Goal: Task Accomplishment & Management: Complete application form

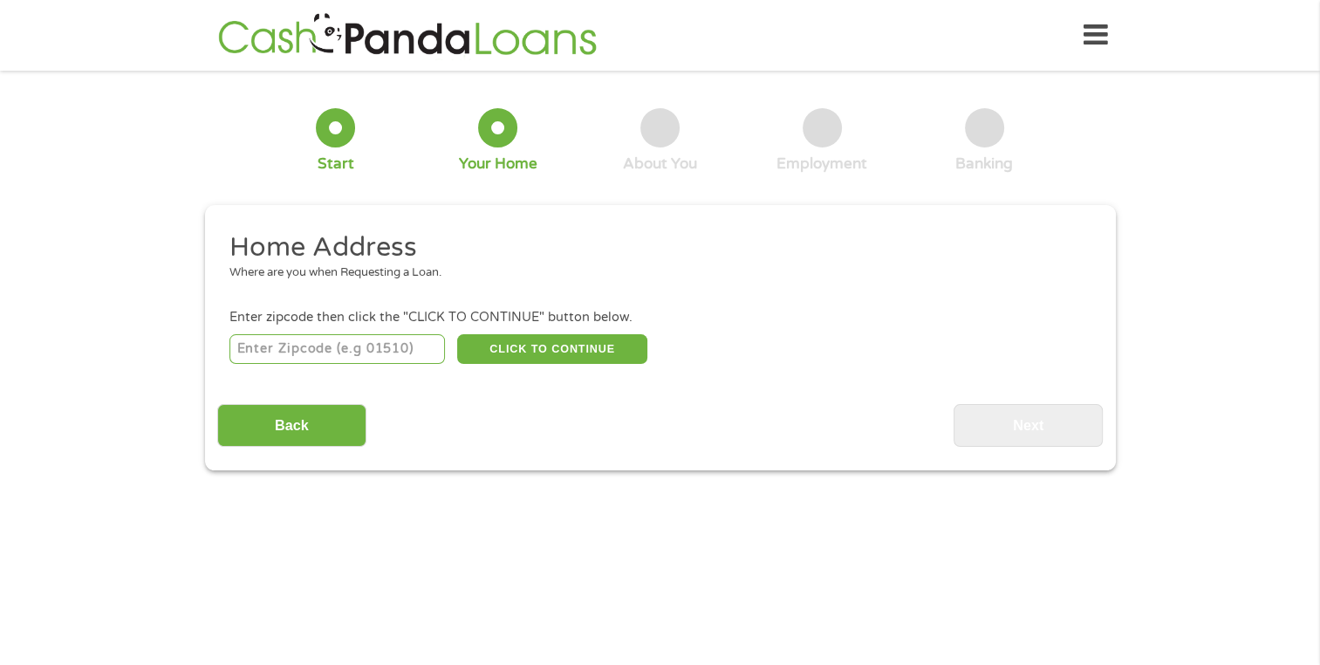
click at [390, 344] on input "number" at bounding box center [336, 349] width 215 height 30
type input "30101"
click at [527, 345] on button "CLICK TO CONTINUE" at bounding box center [552, 349] width 190 height 30
type input "30101"
type input "Acworth"
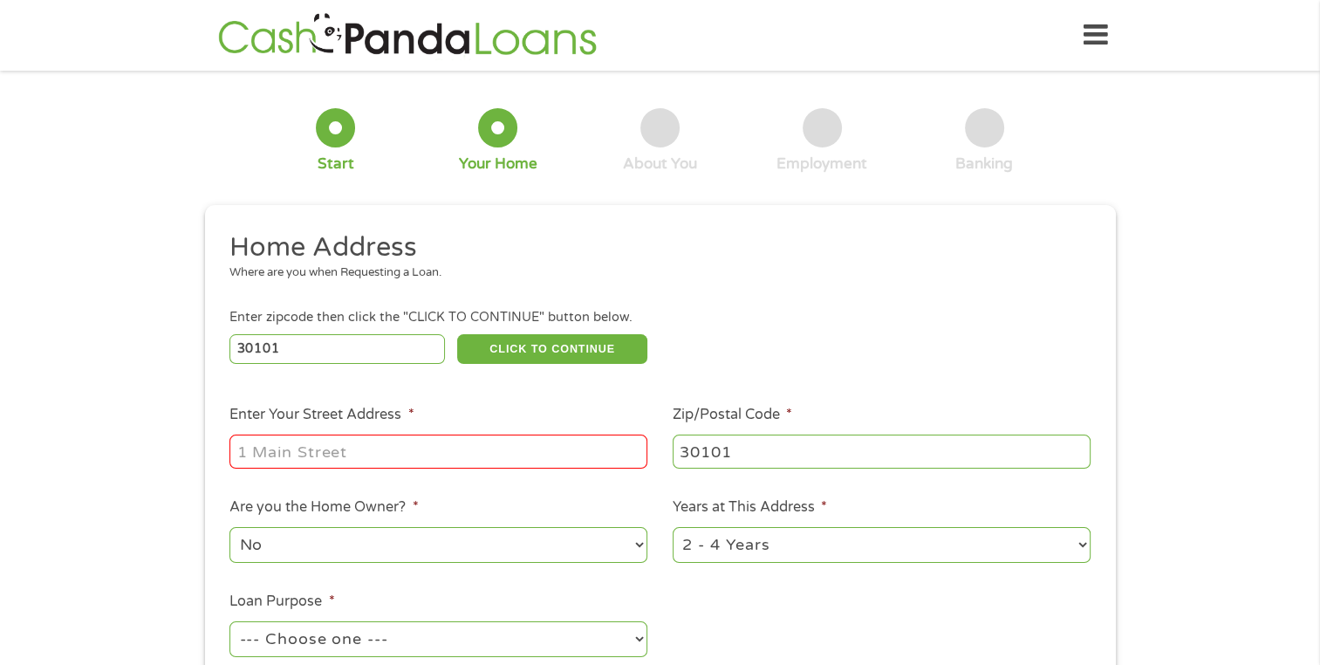
click at [365, 449] on input "Enter Your Street Address *" at bounding box center [438, 450] width 418 height 33
type input "[STREET_ADDRESS]"
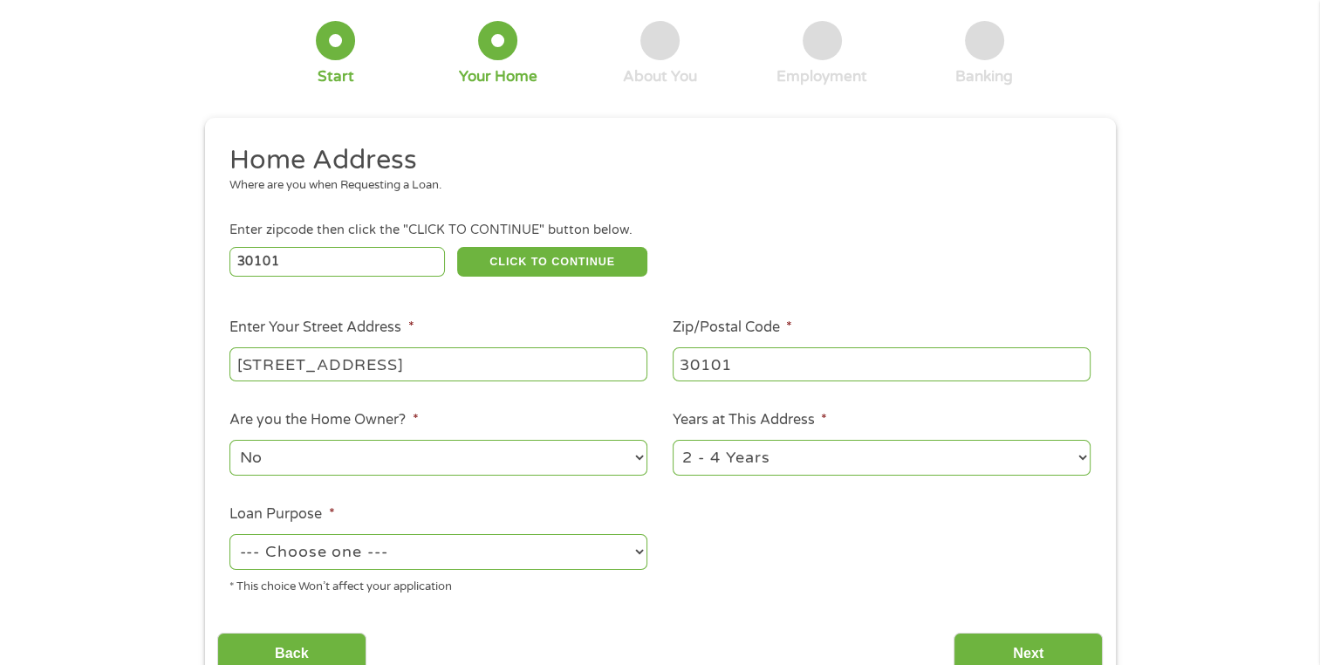
scroll to position [174, 0]
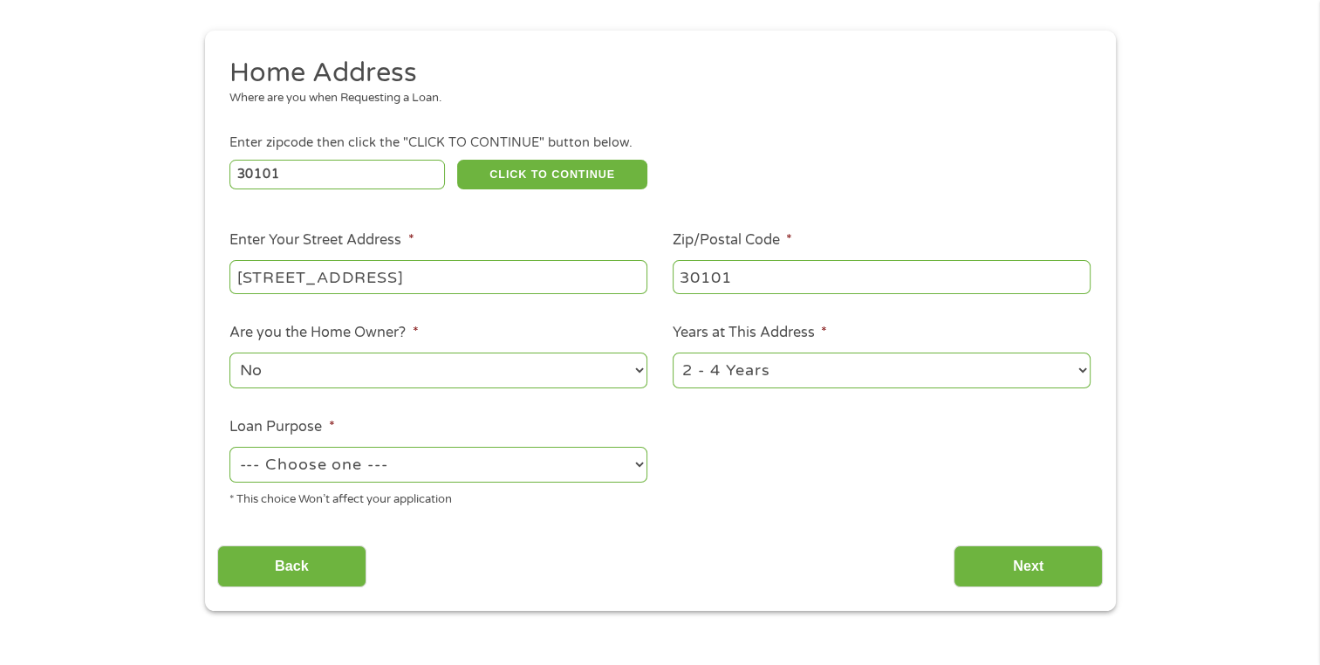
click at [426, 369] on select "No Yes" at bounding box center [438, 370] width 418 height 36
click at [229, 354] on select "No Yes" at bounding box center [438, 370] width 418 height 36
click at [384, 472] on select "--- Choose one --- Pay Bills Debt Consolidation Home Improvement Major Purchase…" at bounding box center [438, 465] width 418 height 36
select select "shorttermcash"
click at [229, 448] on select "--- Choose one --- Pay Bills Debt Consolidation Home Improvement Major Purchase…" at bounding box center [438, 465] width 418 height 36
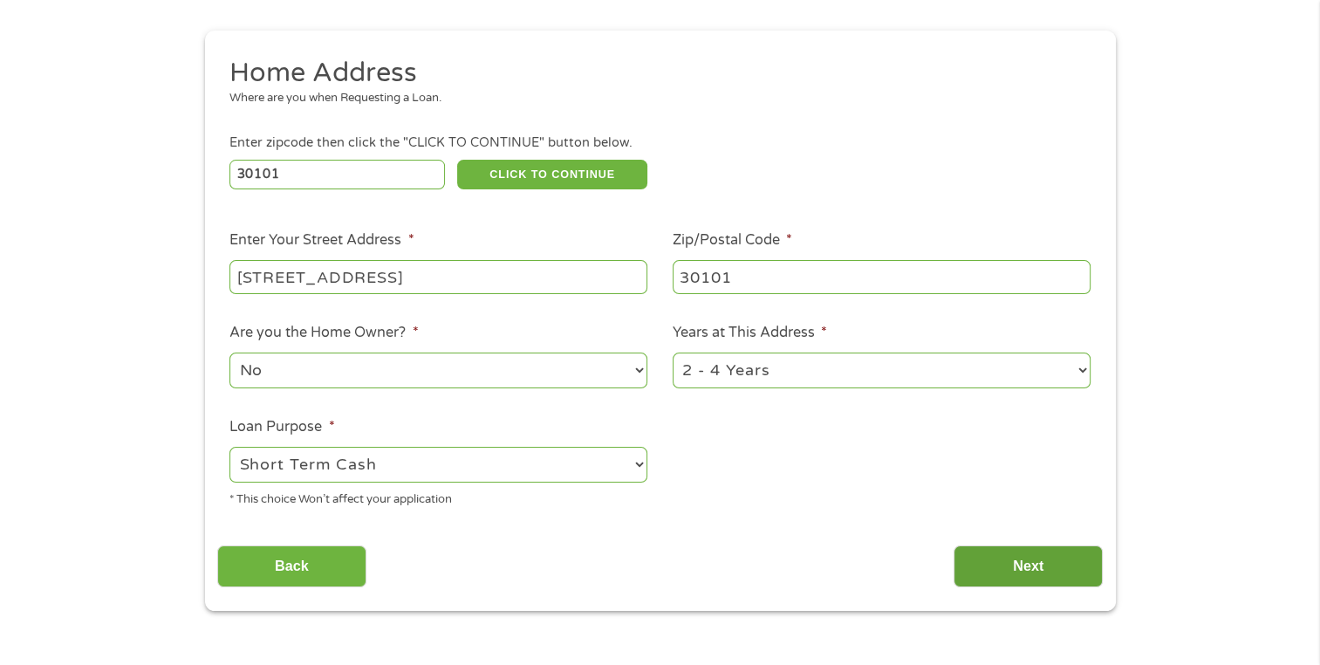
click at [1014, 555] on input "Next" at bounding box center [1027, 566] width 149 height 43
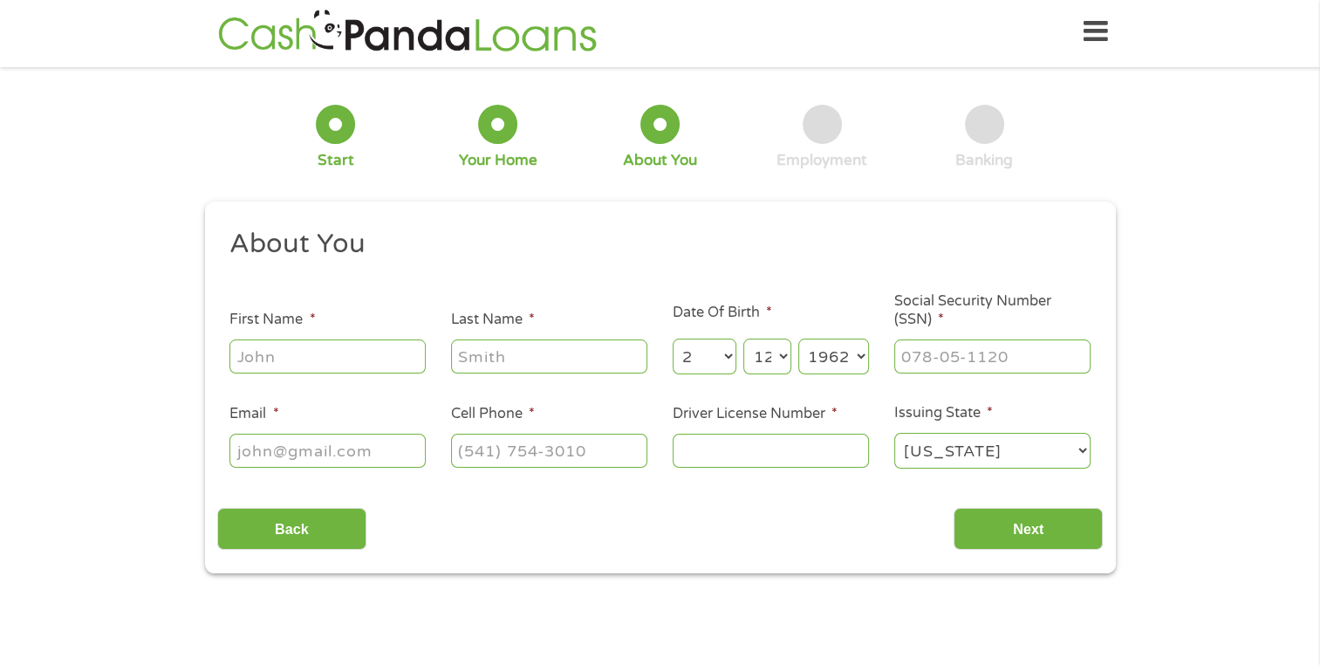
scroll to position [0, 0]
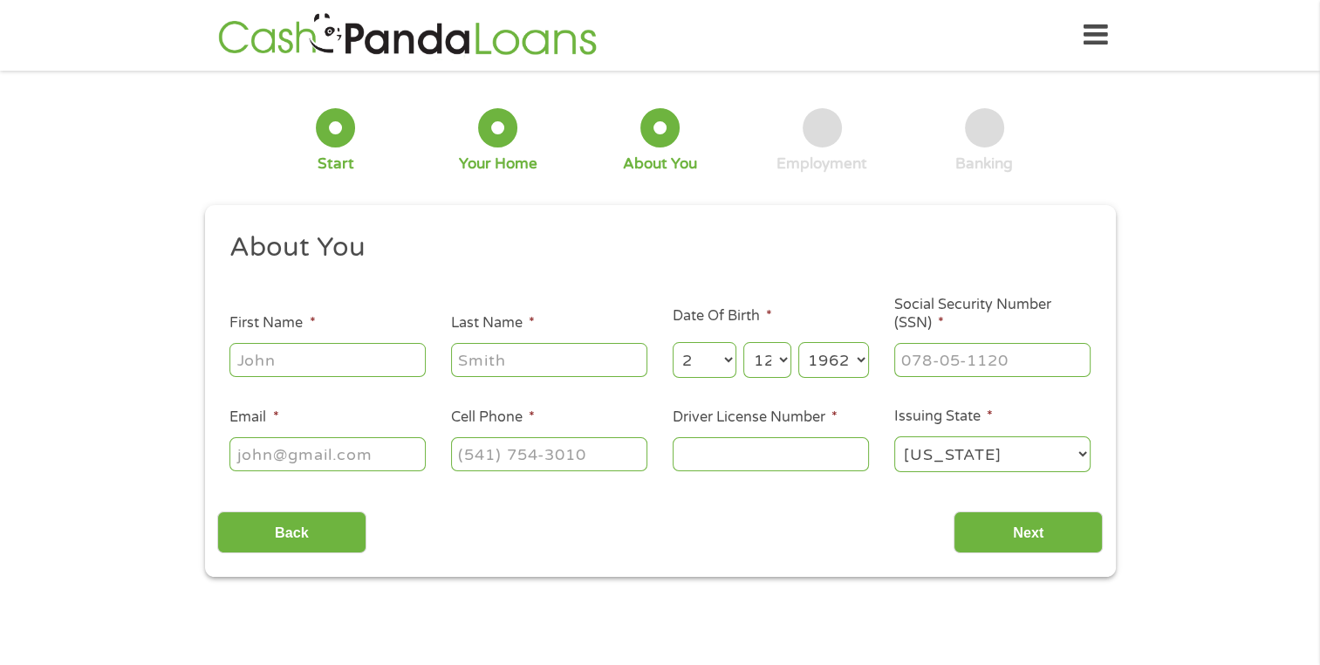
click at [321, 354] on input "First Name *" at bounding box center [327, 359] width 196 height 33
type input "[PERSON_NAME]"
type input "Leggard"
type input "[EMAIL_ADDRESS][DOMAIN_NAME]"
type input "[PHONE_NUMBER]"
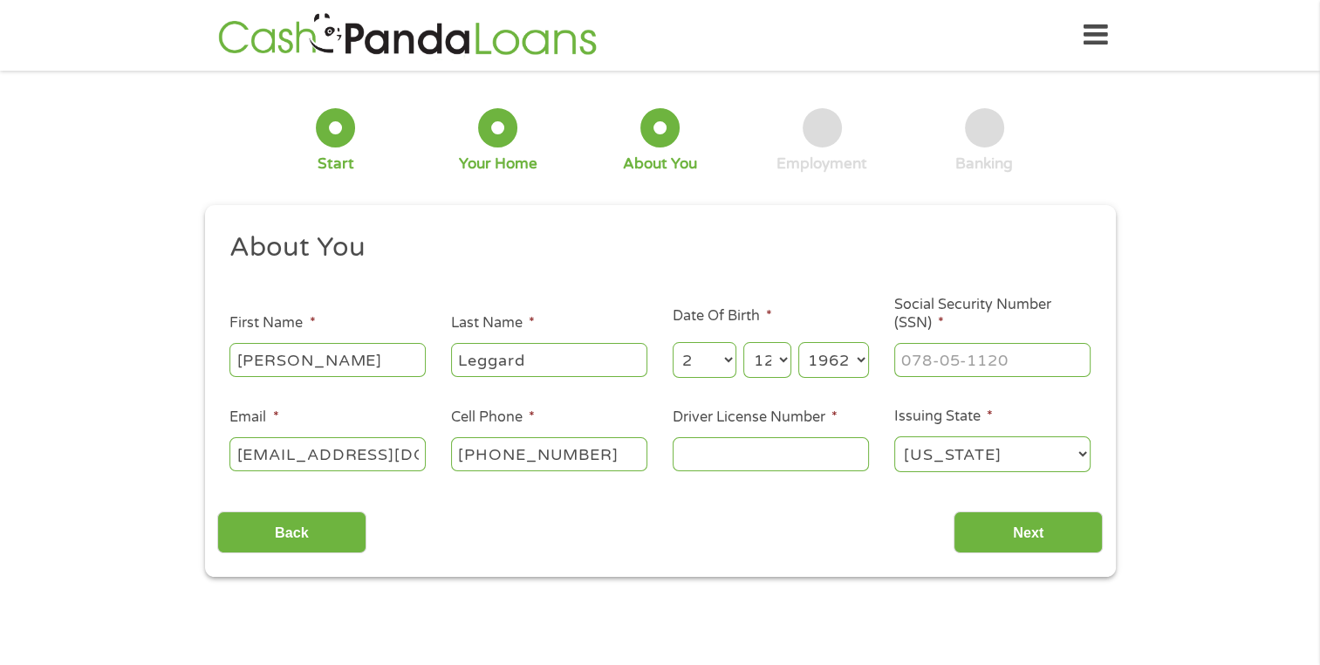
click at [698, 459] on input "Driver License Number *" at bounding box center [770, 453] width 196 height 33
type input "041550651"
click at [1040, 534] on input "Next" at bounding box center [1027, 532] width 149 height 43
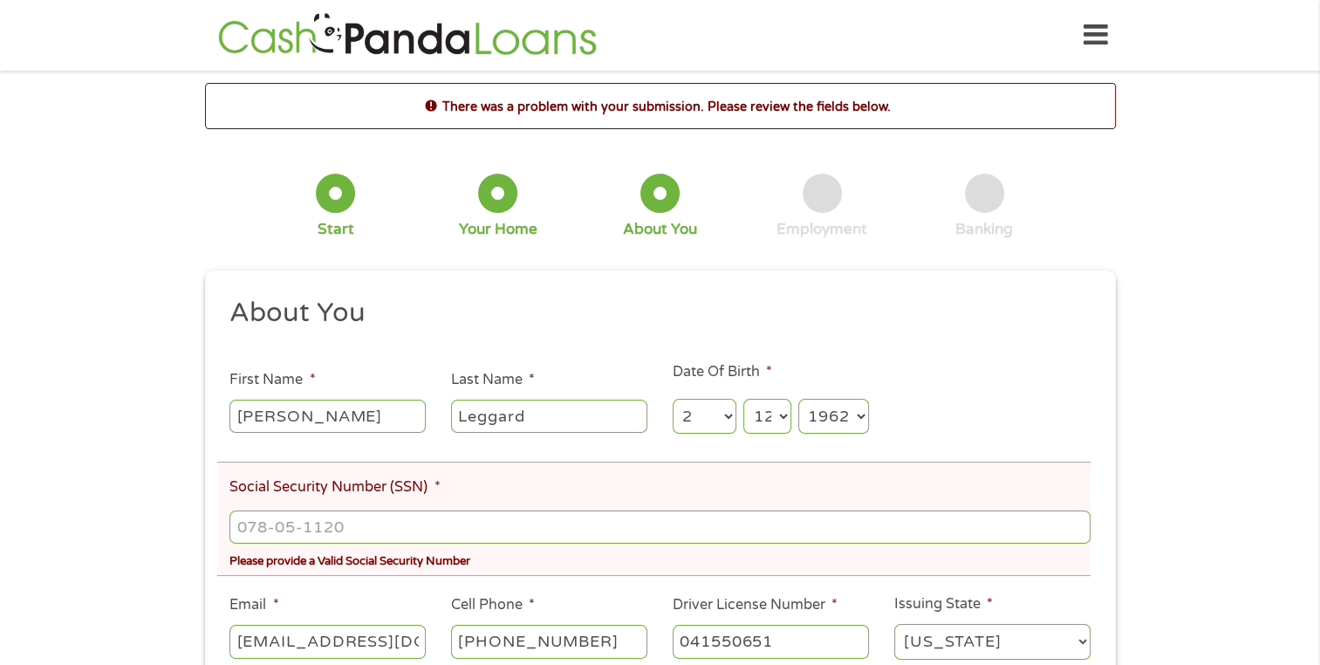
scroll to position [7, 7]
click at [320, 522] on input "___-__-____" at bounding box center [659, 526] width 860 height 33
type input "145-62-8479"
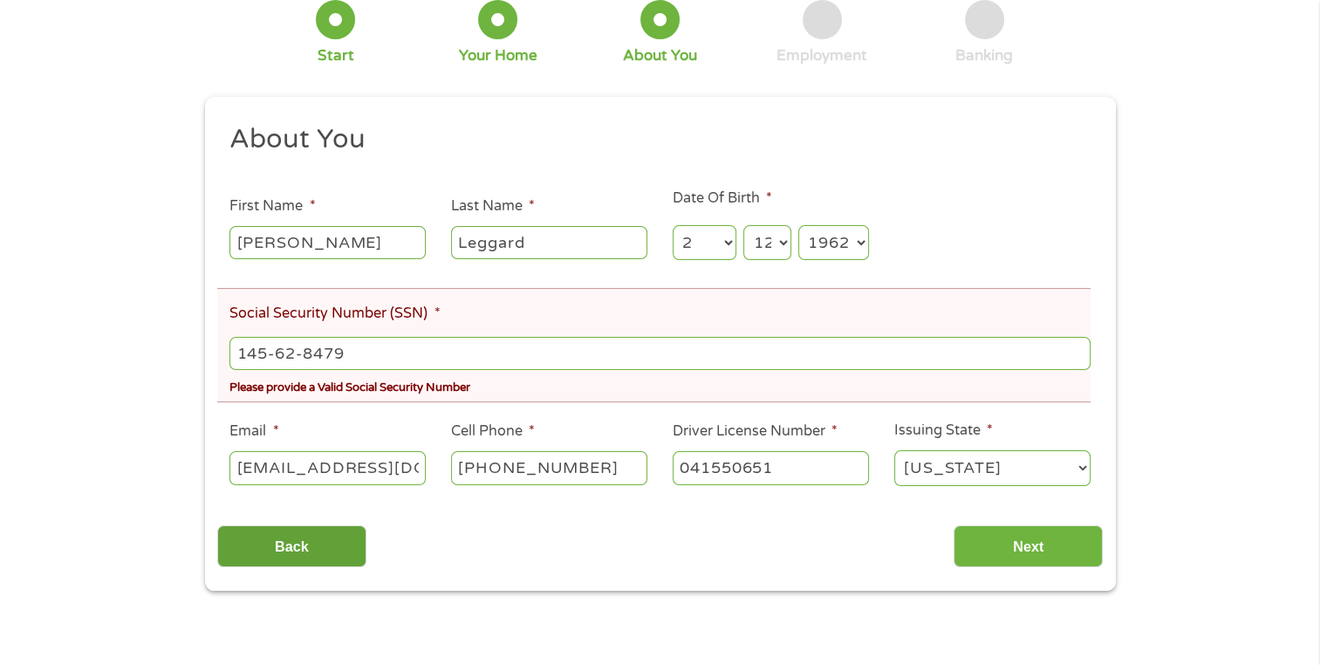
scroll to position [174, 0]
click at [1060, 543] on input "Next" at bounding box center [1027, 545] width 149 height 43
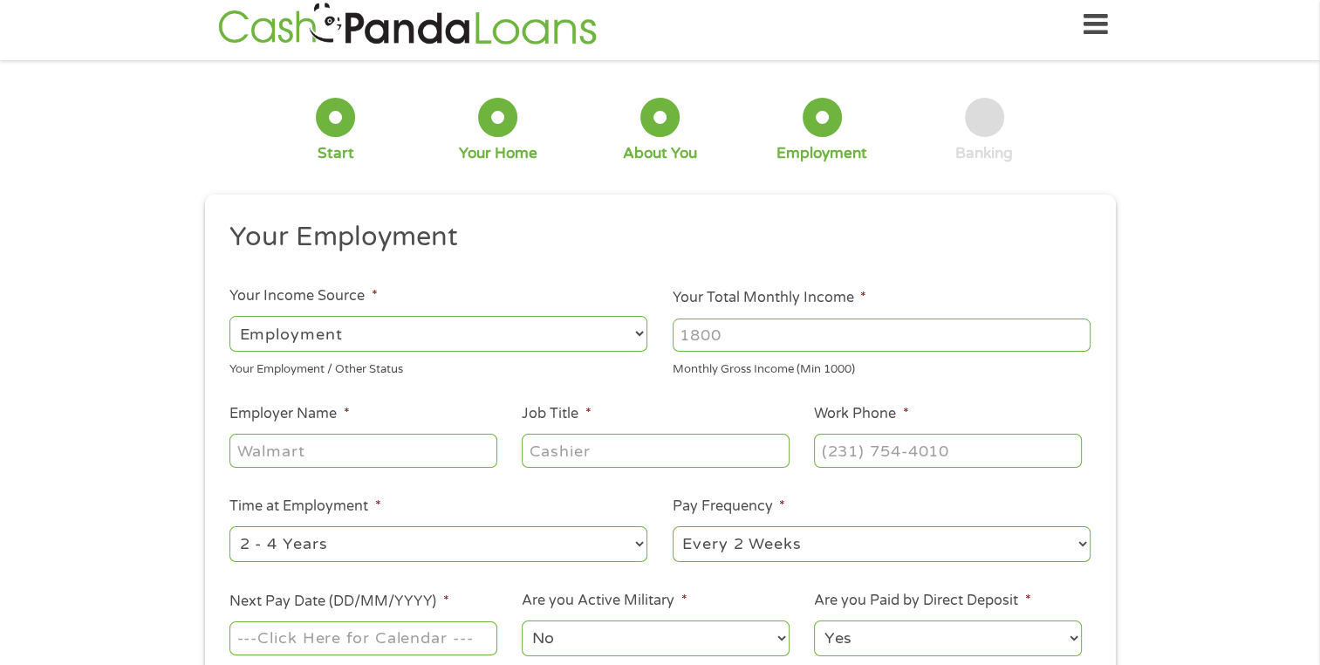
scroll to position [0, 0]
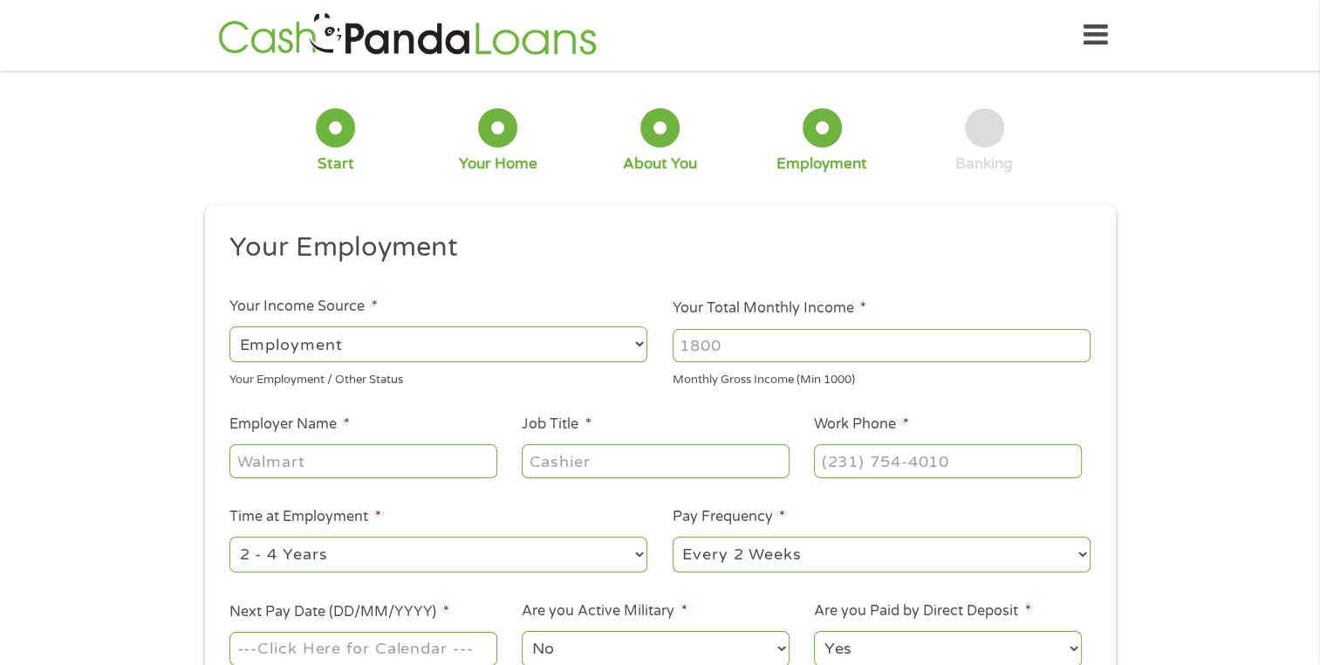
click at [581, 338] on select "--- Choose one --- Employment [DEMOGRAPHIC_DATA] Benefits" at bounding box center [438, 344] width 418 height 36
click at [513, 338] on select "--- Choose one --- Employment [DEMOGRAPHIC_DATA] Benefits" at bounding box center [438, 344] width 418 height 36
drag, startPoint x: 774, startPoint y: 346, endPoint x: 636, endPoint y: 340, distance: 138.8
click at [636, 340] on ul "Your Employment Your Income Source * --- Choose one --- Employment [DEMOGRAPHIC…" at bounding box center [659, 456] width 885 height 452
type input "3100"
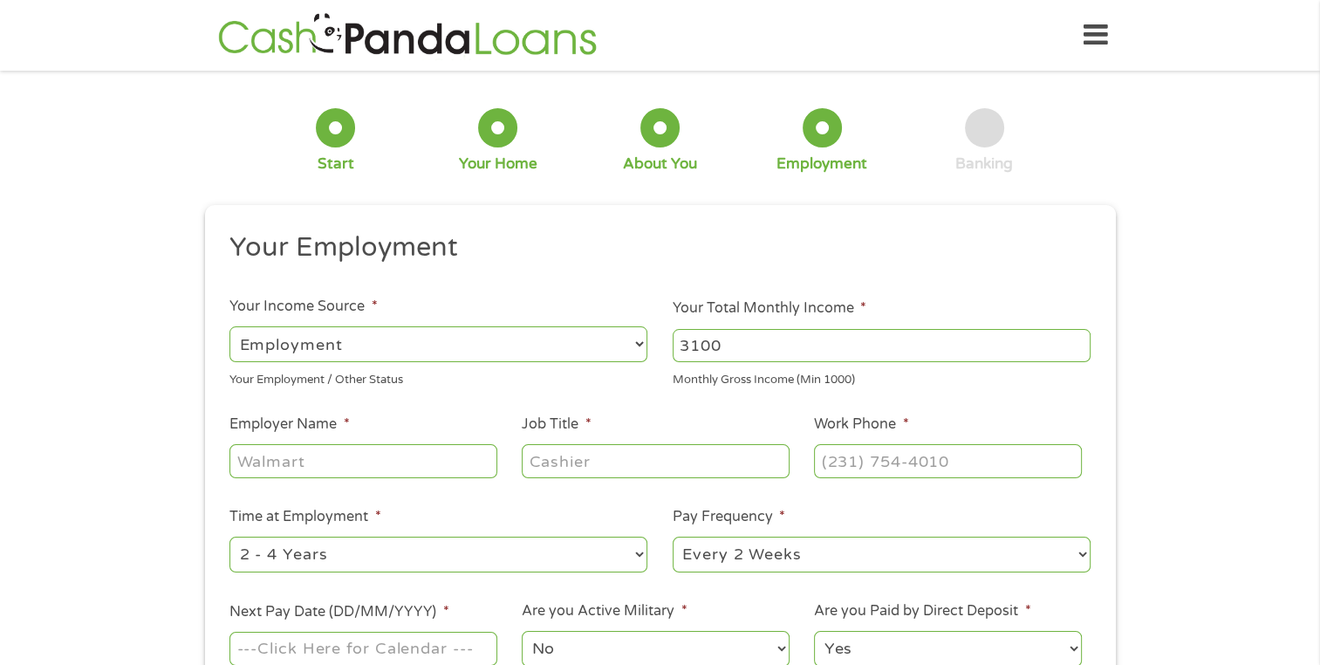
click at [408, 455] on input "Employer Name *" at bounding box center [362, 460] width 267 height 33
click at [335, 458] on input "SimpliSafe," at bounding box center [362, 460] width 267 height 33
type input "SimpliSafe, Inc"
click at [554, 461] on input "Job Title *" at bounding box center [655, 460] width 267 height 33
click at [559, 461] on input "Job Title *" at bounding box center [655, 460] width 267 height 33
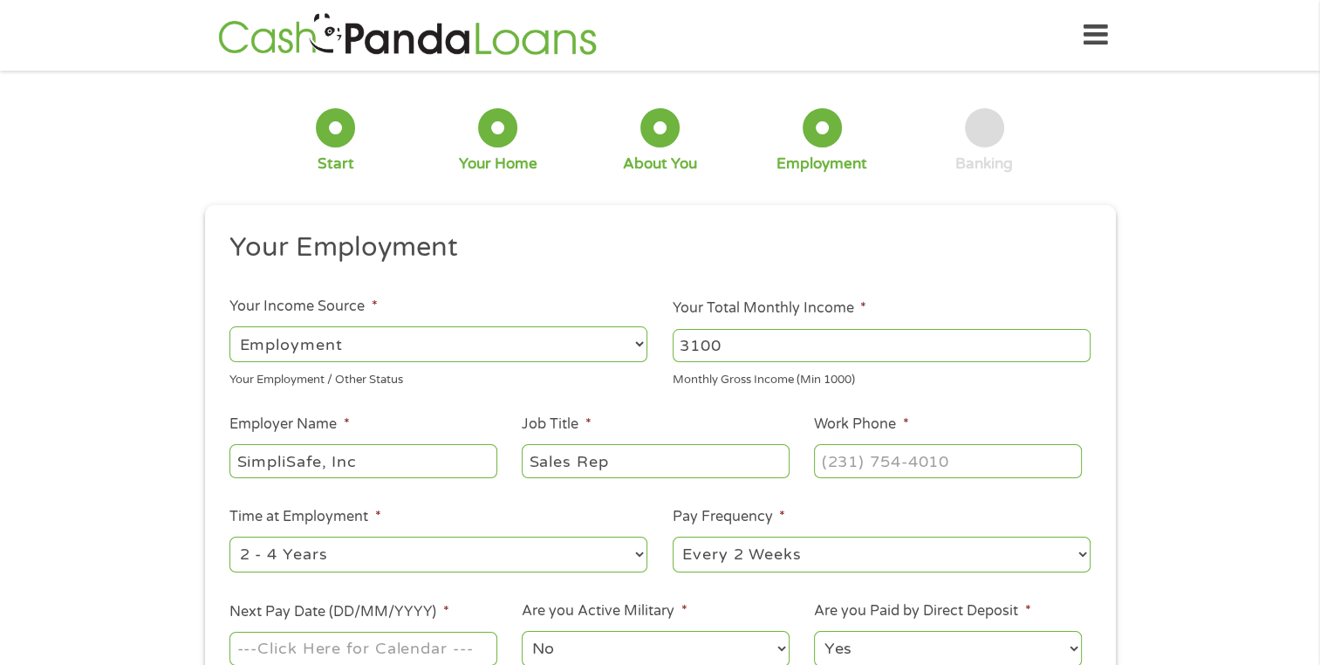
type input "Sales Rep"
click at [834, 460] on input "(___) ___-____" at bounding box center [947, 460] width 267 height 33
type input "[PHONE_NUMBER]"
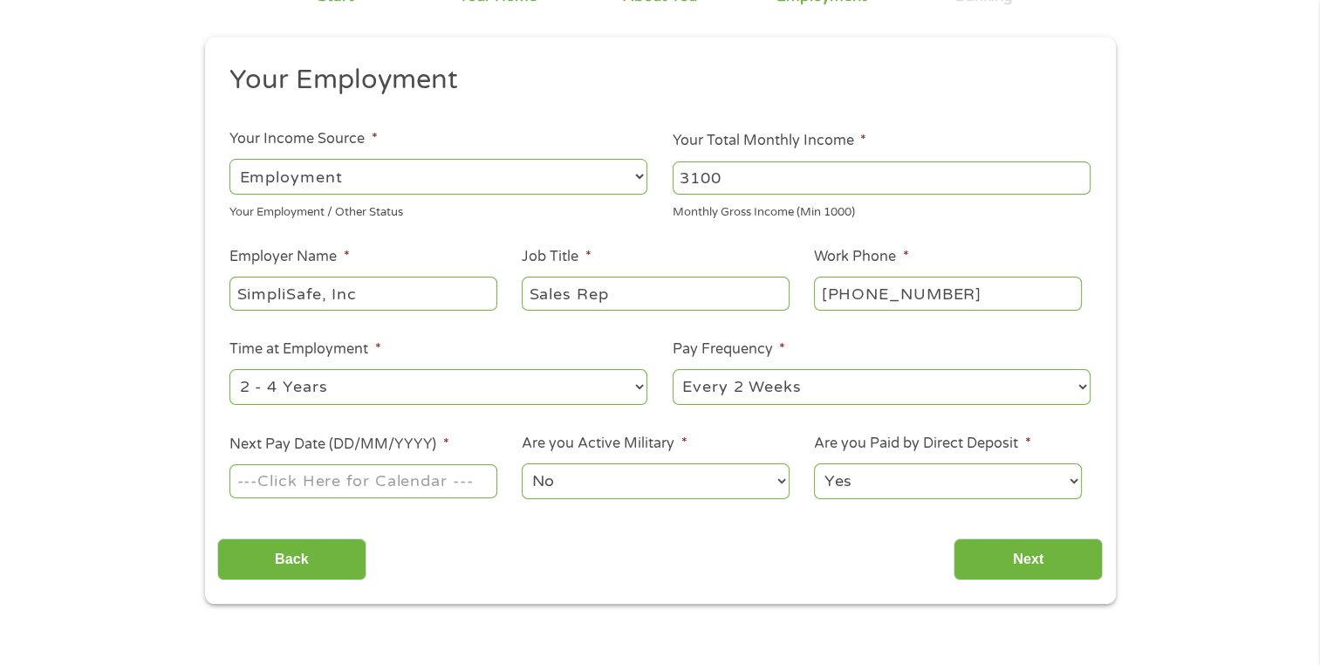
scroll to position [174, 0]
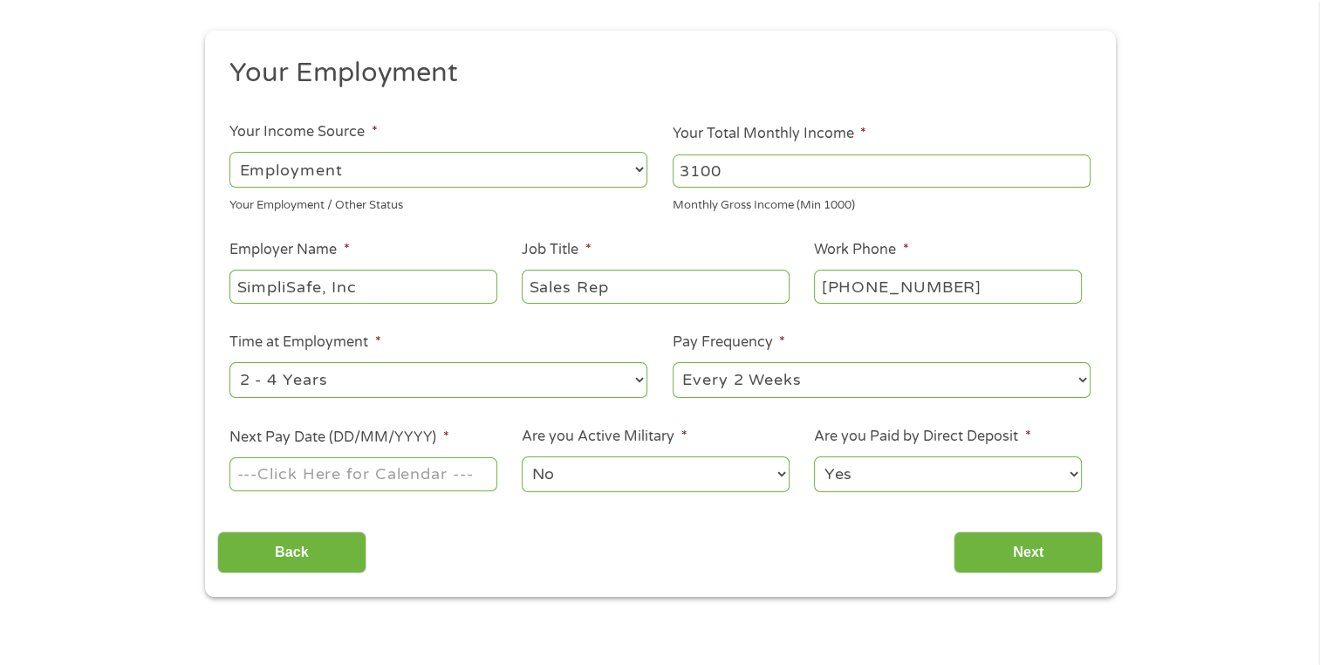
click at [633, 378] on select "--- Choose one --- 1 Year or less 1 - 2 Years 2 - 4 Years Over 4 Years" at bounding box center [438, 380] width 418 height 36
select select "12months"
click at [229, 363] on select "--- Choose one --- 1 Year or less 1 - 2 Years 2 - 4 Years Over 4 Years" at bounding box center [438, 380] width 418 height 36
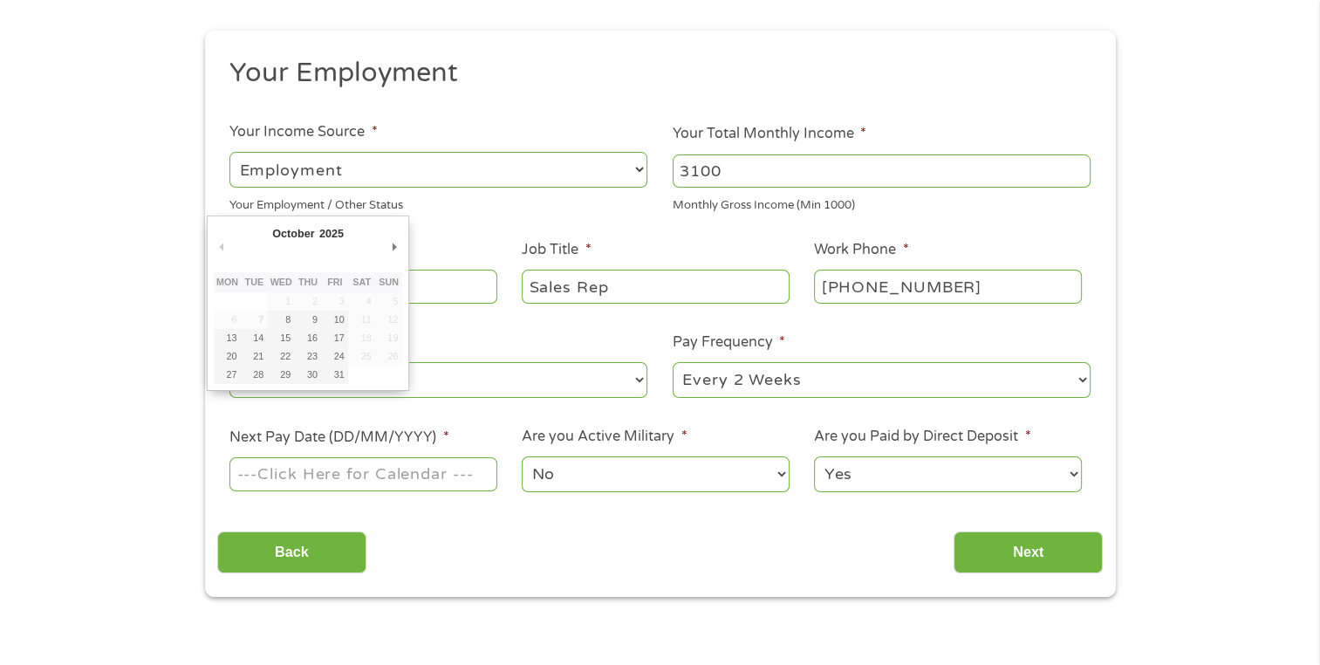
click at [356, 474] on input "Next Pay Date (DD/MM/YYYY) *" at bounding box center [362, 473] width 267 height 33
type input "[DATE]"
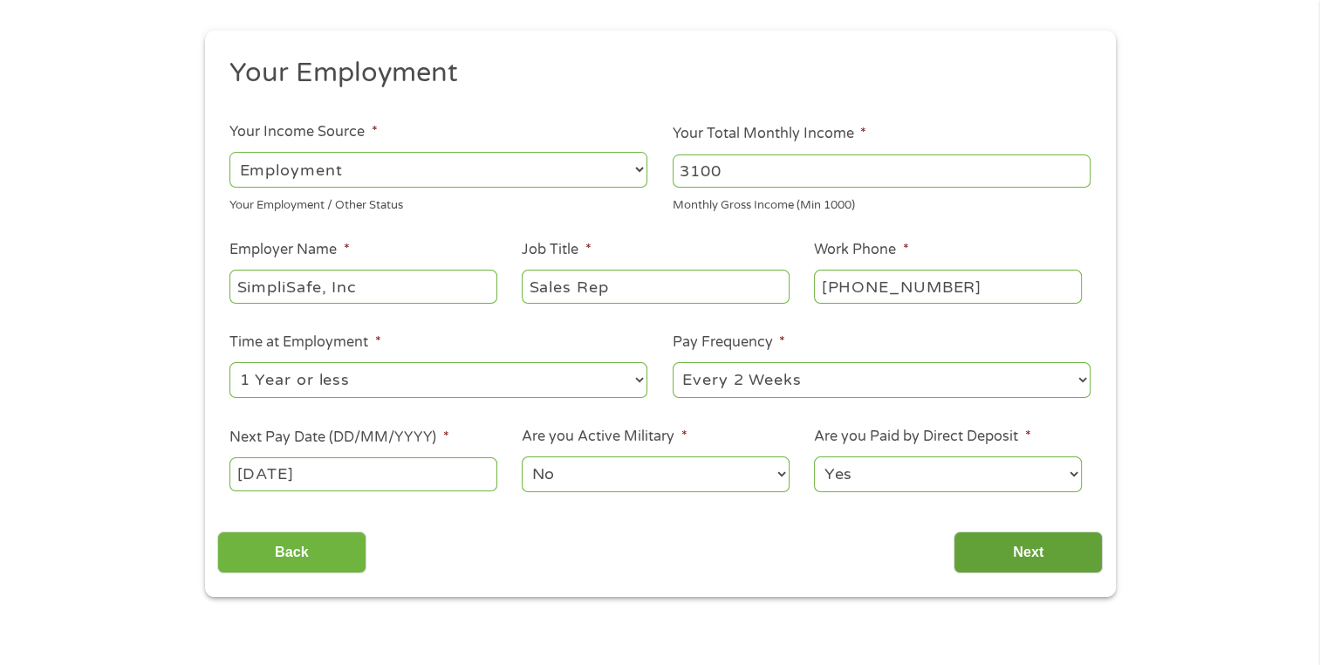
click at [994, 552] on input "Next" at bounding box center [1027, 552] width 149 height 43
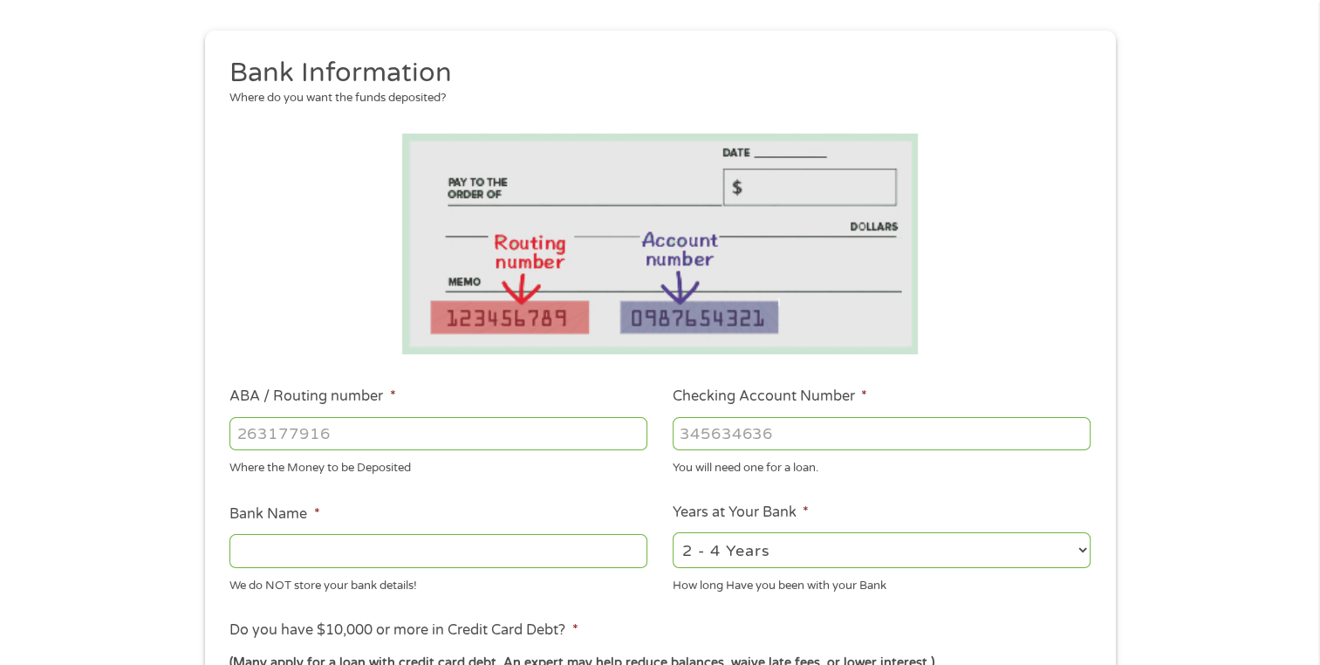
scroll to position [262, 0]
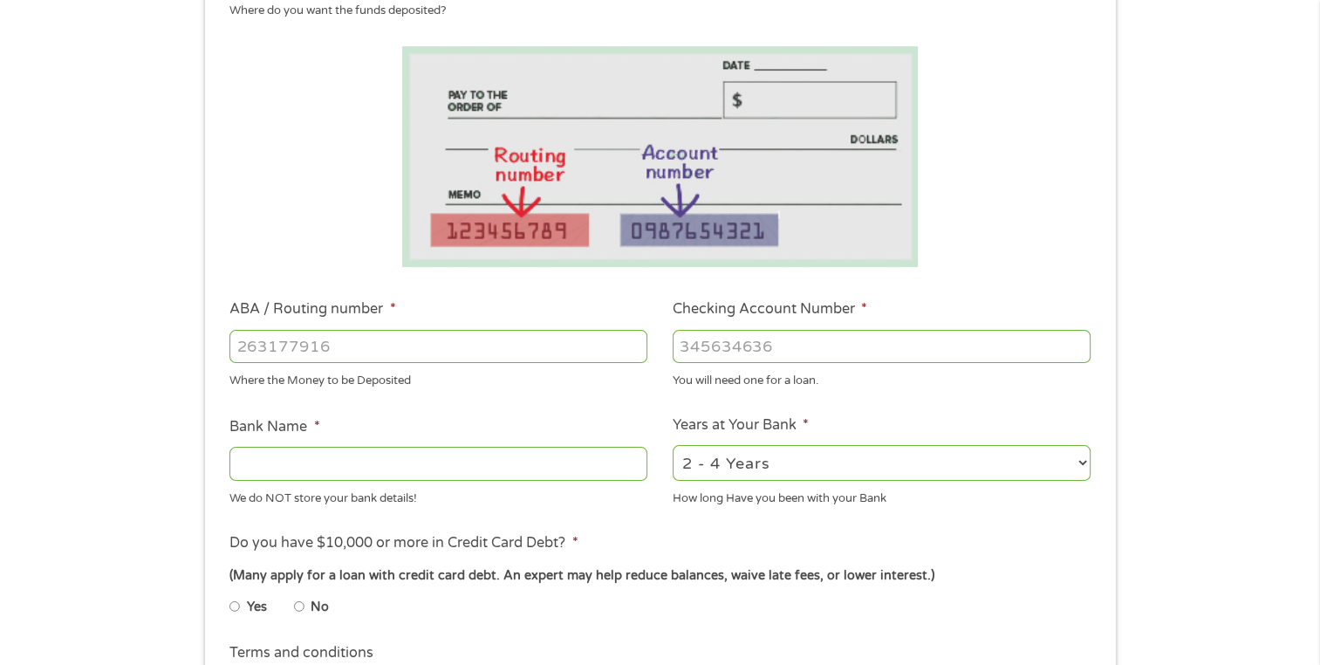
click at [287, 351] on input "ABA / Routing number *" at bounding box center [438, 346] width 418 height 33
type input "052002166"
type input "CITIBANK [US_STATE] NA"
type input "052002166"
click at [718, 342] on input "Checking Account Number *" at bounding box center [881, 346] width 418 height 33
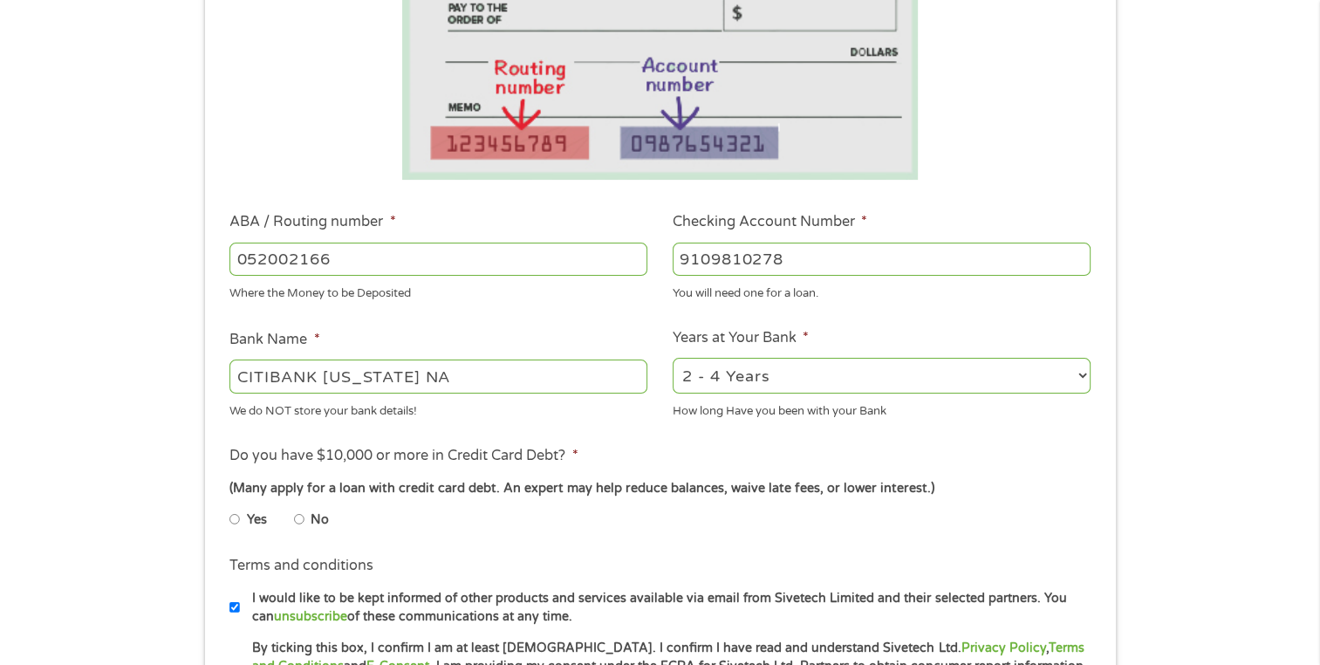
scroll to position [436, 0]
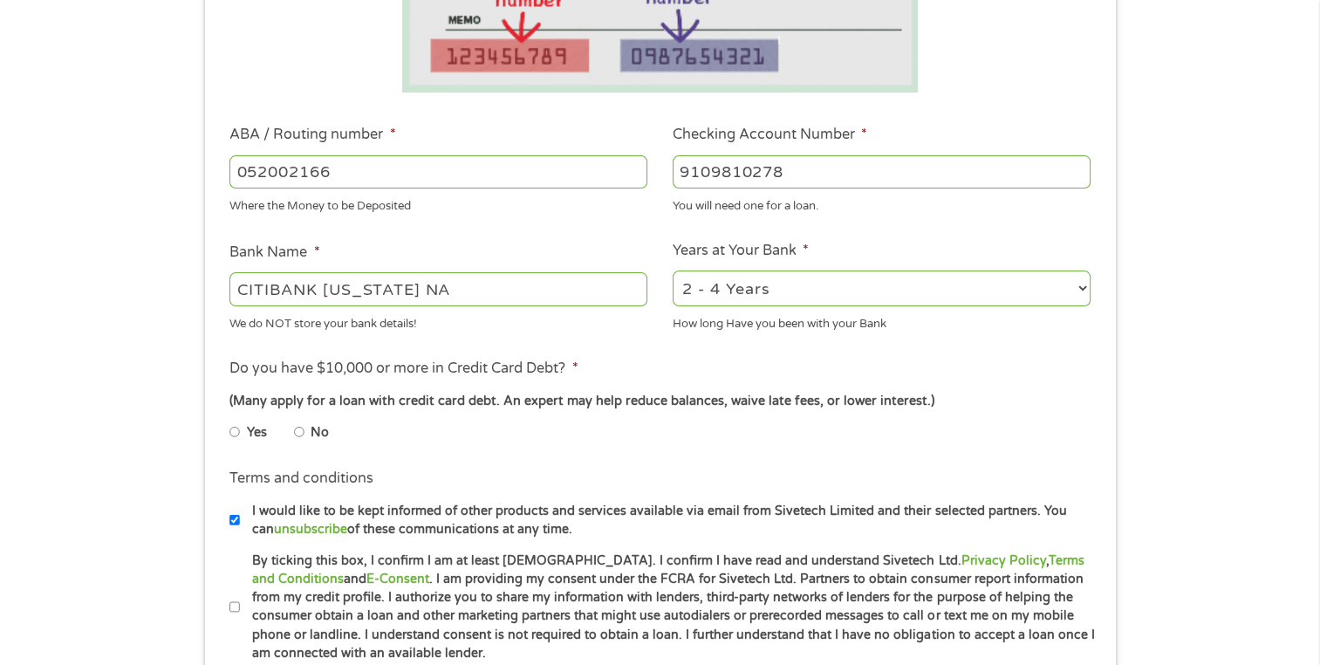
type input "9109810278"
click at [303, 433] on input "No" at bounding box center [299, 432] width 10 height 28
radio input "true"
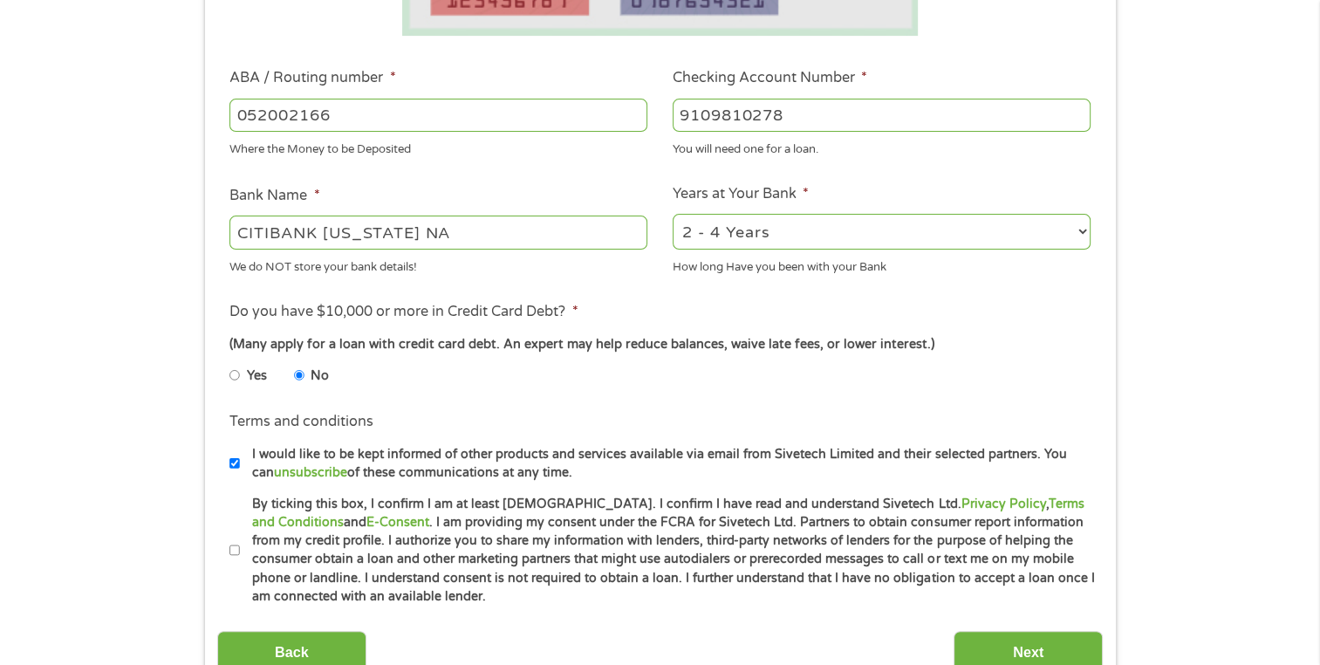
scroll to position [523, 0]
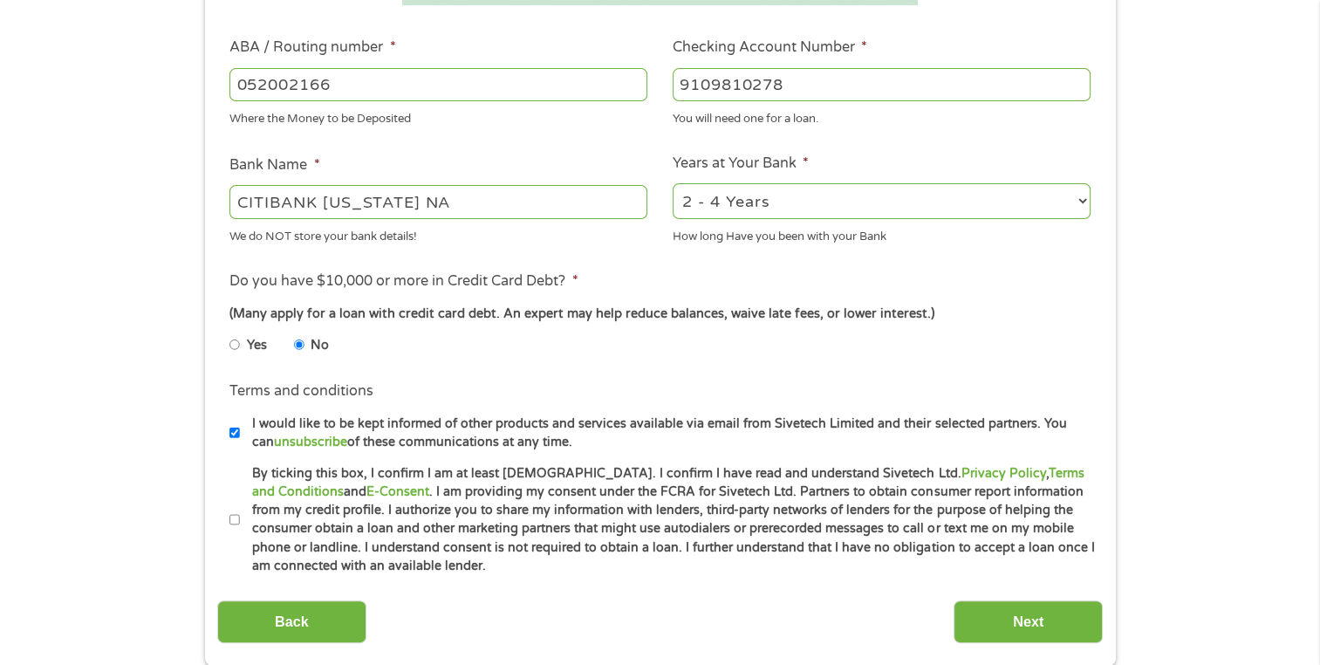
click at [228, 521] on li "Terms and conditions * By ticking this box, I confirm I am at least [DEMOGRAPHI…" at bounding box center [659, 520] width 885 height 112
click at [234, 518] on input "By ticking this box, I confirm I am at least [DEMOGRAPHIC_DATA]. I confirm I ha…" at bounding box center [234, 520] width 10 height 28
checkbox input "true"
click at [1010, 622] on input "Next" at bounding box center [1027, 621] width 149 height 43
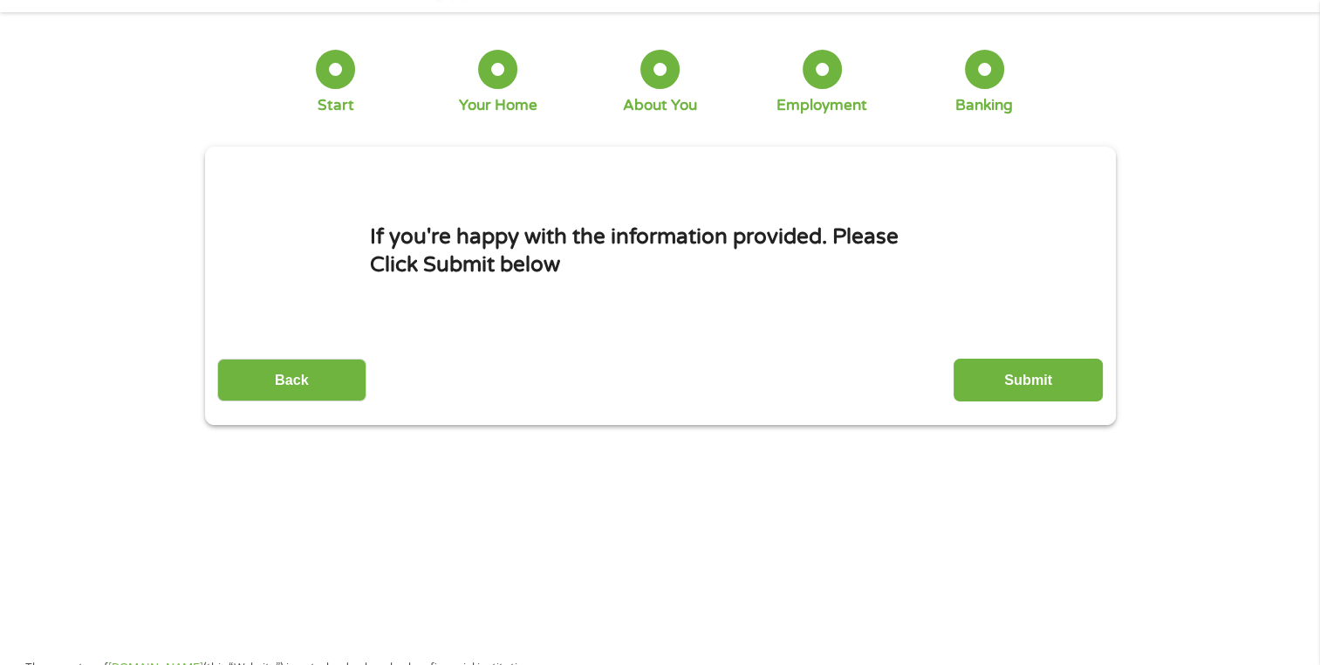
scroll to position [0, 0]
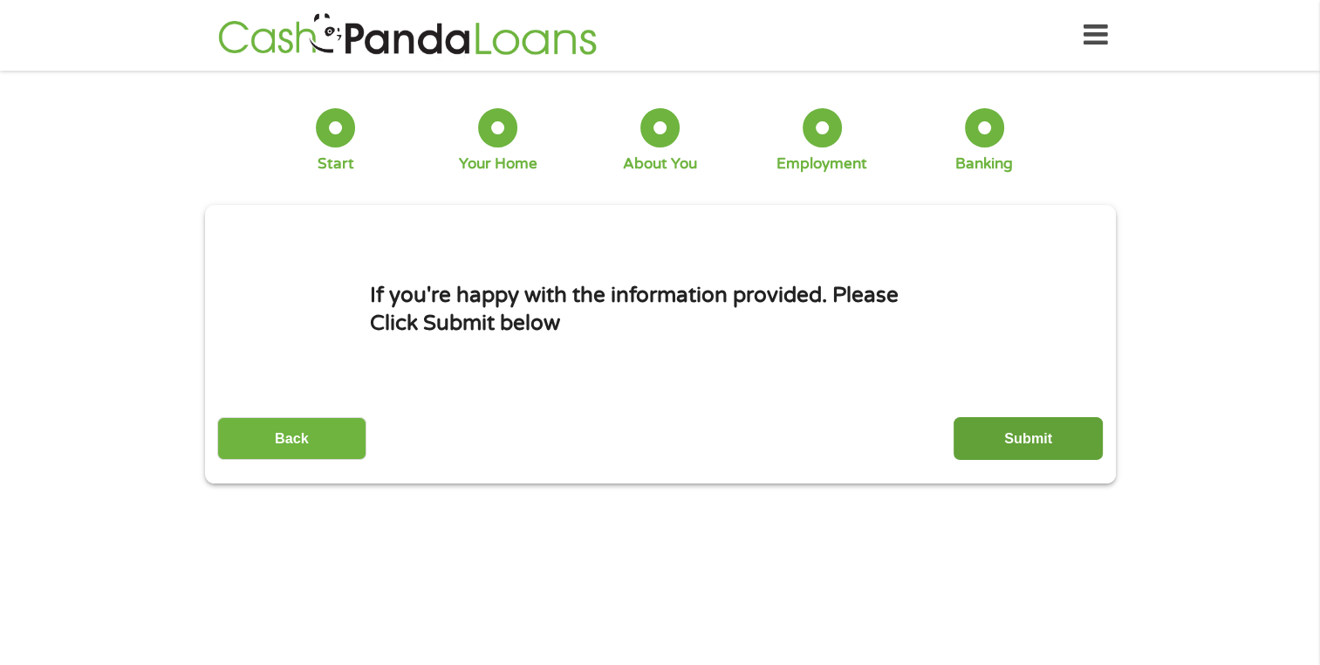
click at [1040, 434] on input "Submit" at bounding box center [1027, 438] width 149 height 43
